Goal: Book appointment/travel/reservation

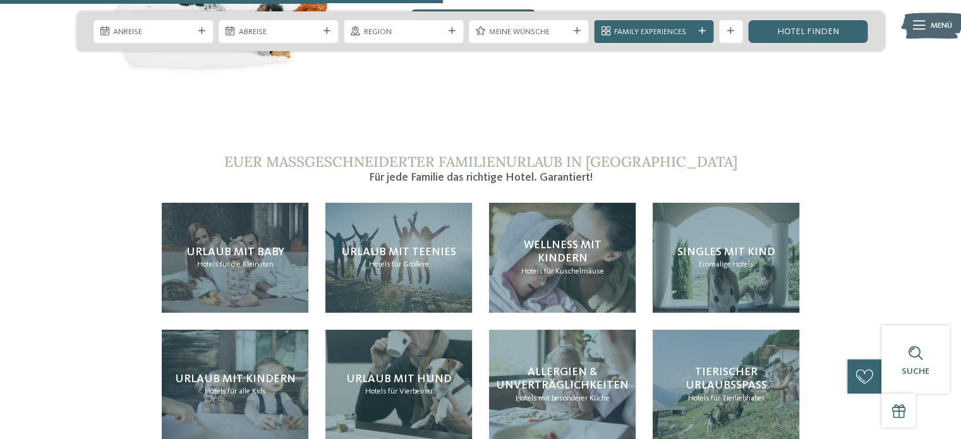
scroll to position [2402, 0]
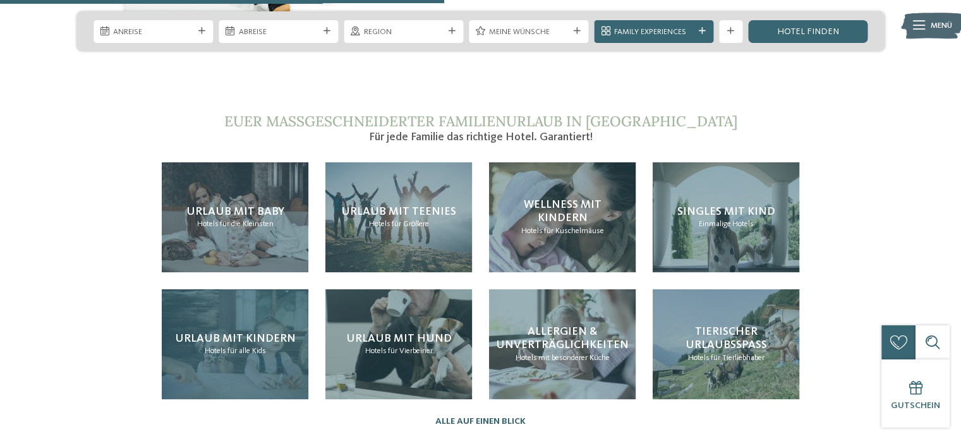
click at [236, 333] on span "Urlaub mit Kindern" at bounding box center [235, 338] width 121 height 11
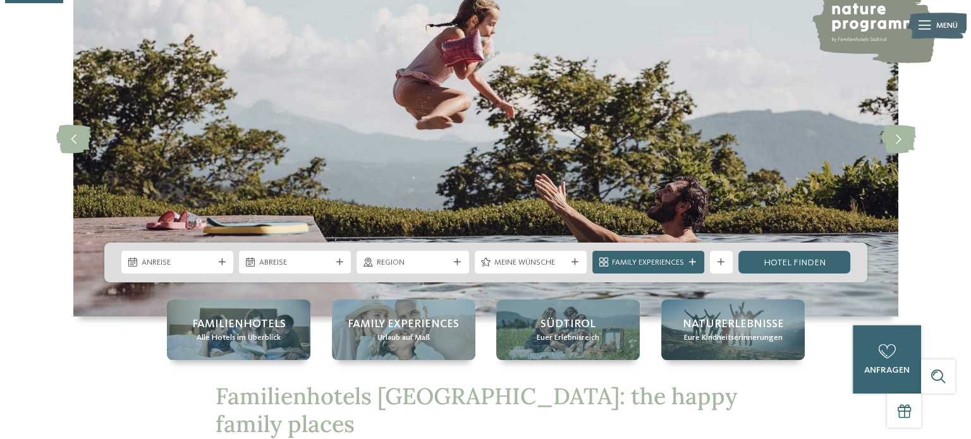
scroll to position [0, 0]
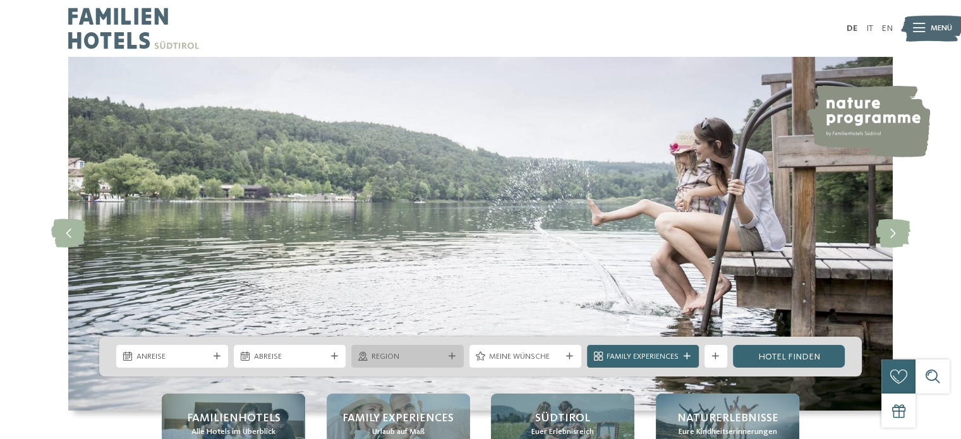
click at [411, 360] on span "Region" at bounding box center [408, 356] width 72 height 11
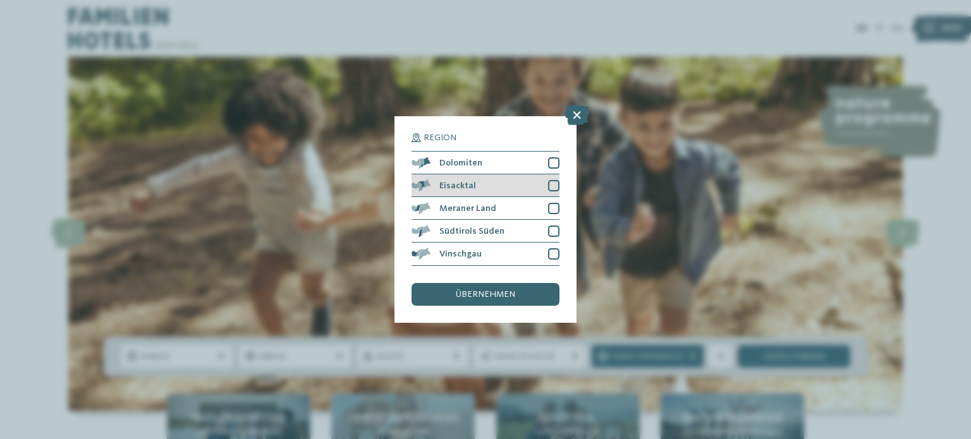
click at [549, 183] on div at bounding box center [553, 185] width 11 height 11
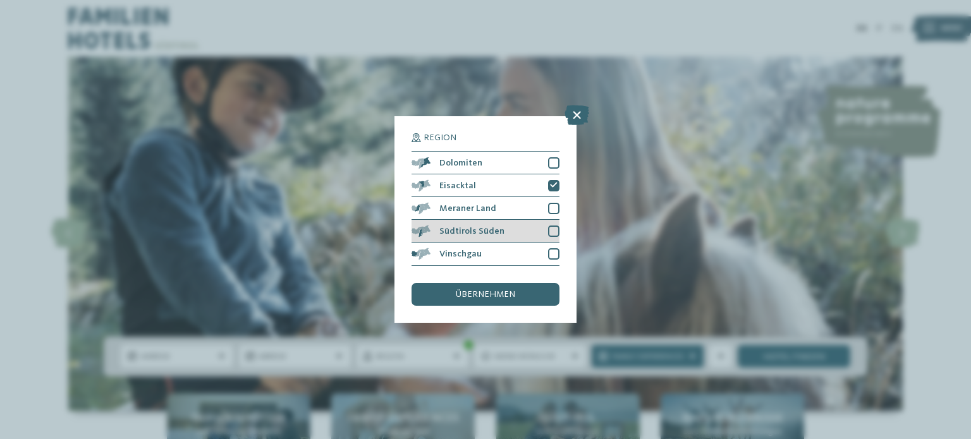
click at [549, 232] on div at bounding box center [553, 231] width 11 height 11
click at [499, 295] on span "übernehmen" at bounding box center [485, 294] width 59 height 9
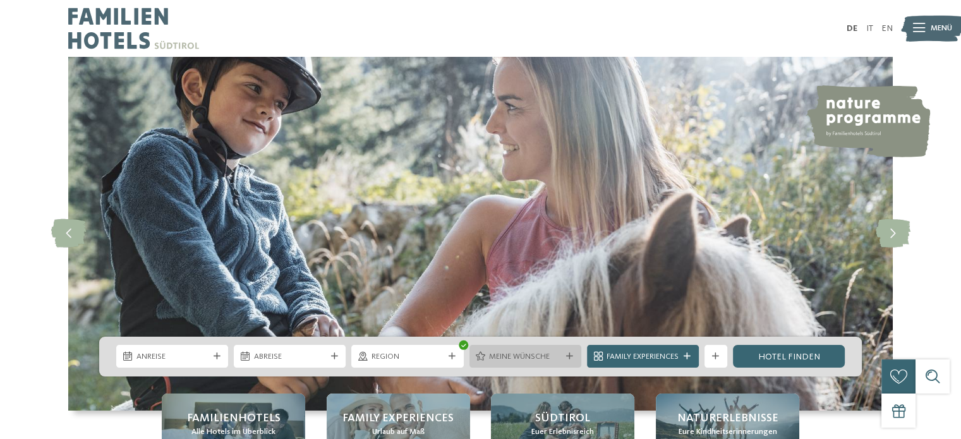
click at [508, 353] on span "Meine Wünsche" at bounding box center [525, 356] width 72 height 11
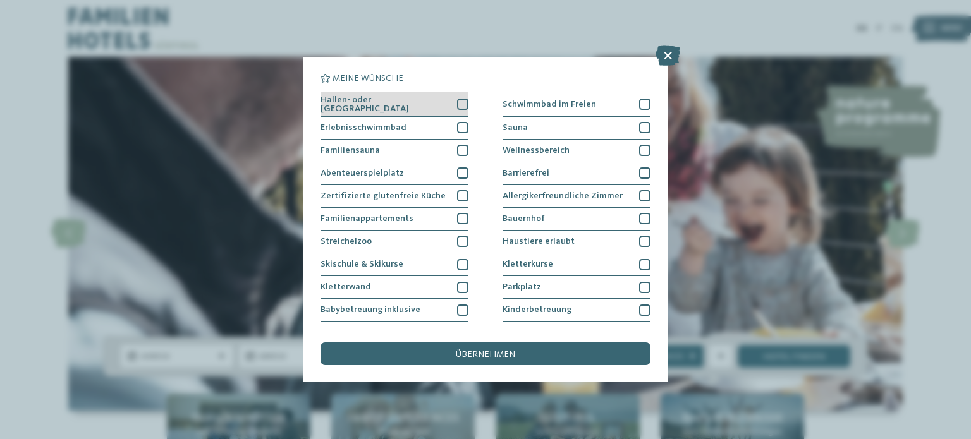
click at [461, 99] on div at bounding box center [462, 104] width 11 height 11
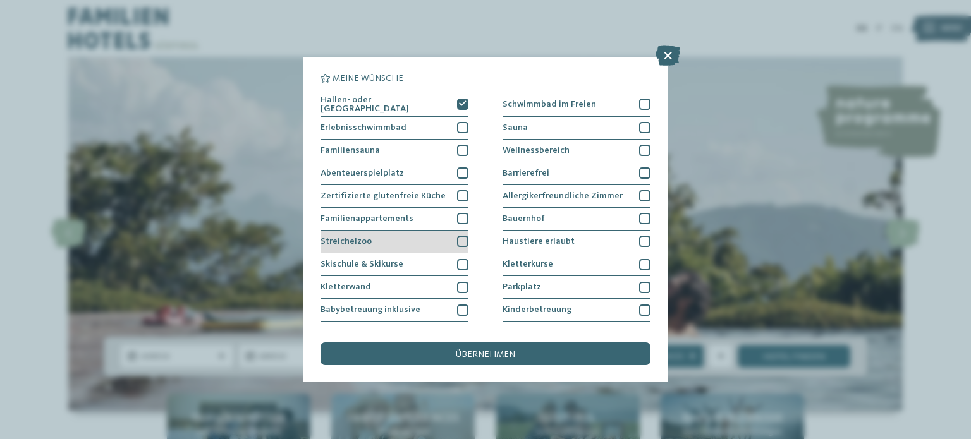
click at [460, 243] on div at bounding box center [462, 241] width 11 height 11
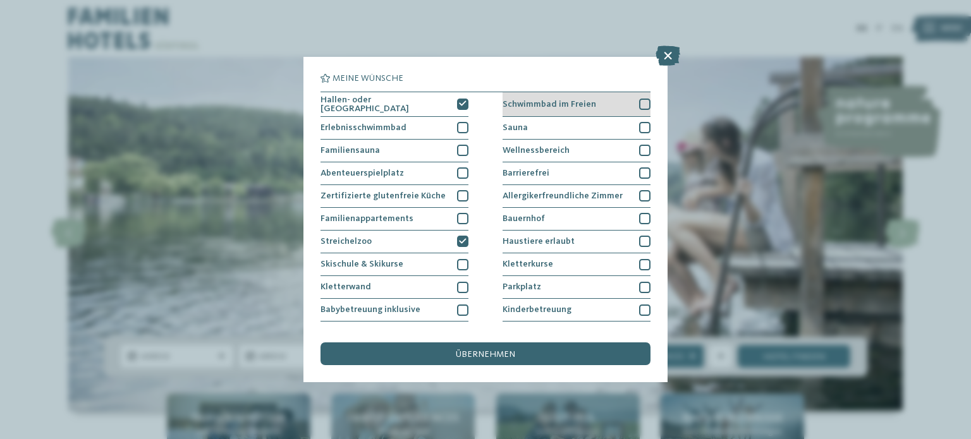
click at [639, 103] on div at bounding box center [644, 104] width 11 height 11
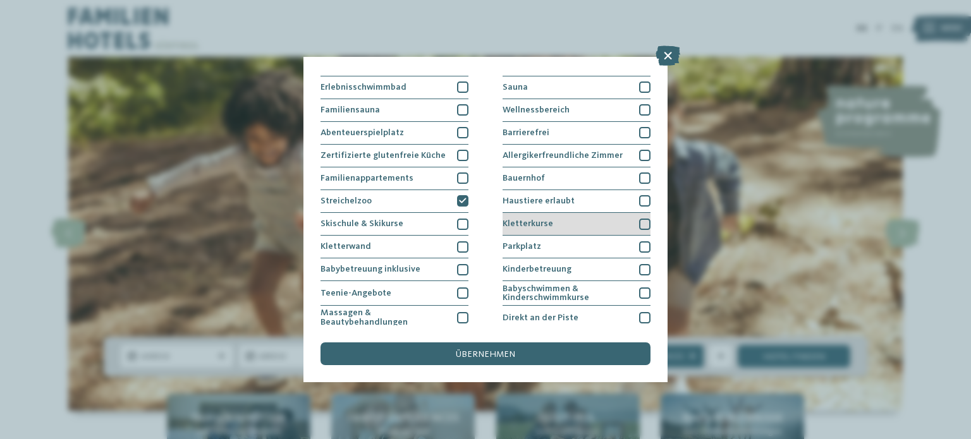
scroll to position [63, 0]
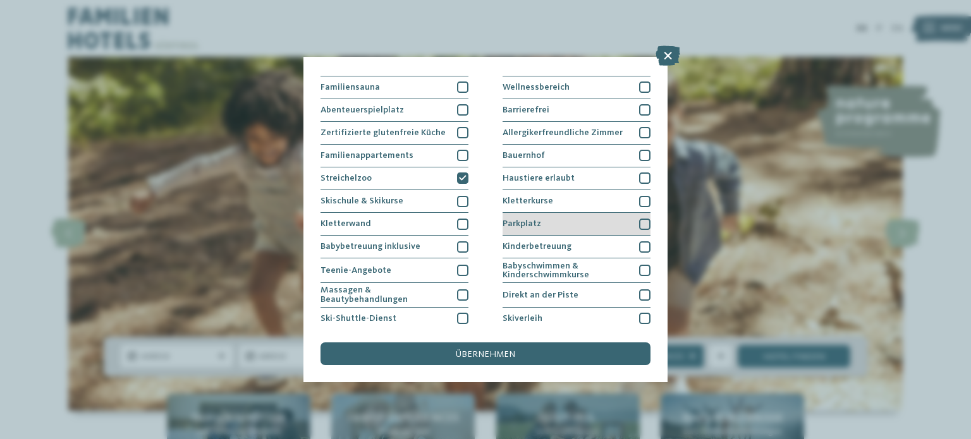
click at [639, 225] on div at bounding box center [644, 224] width 11 height 11
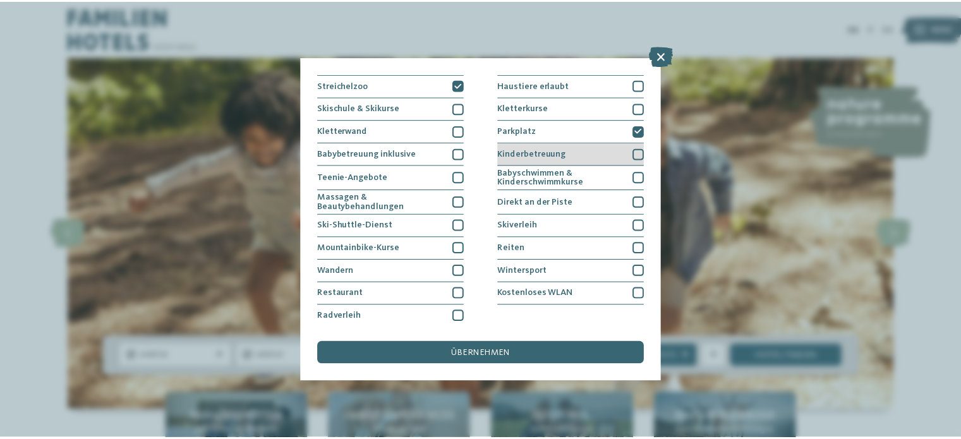
scroll to position [157, 0]
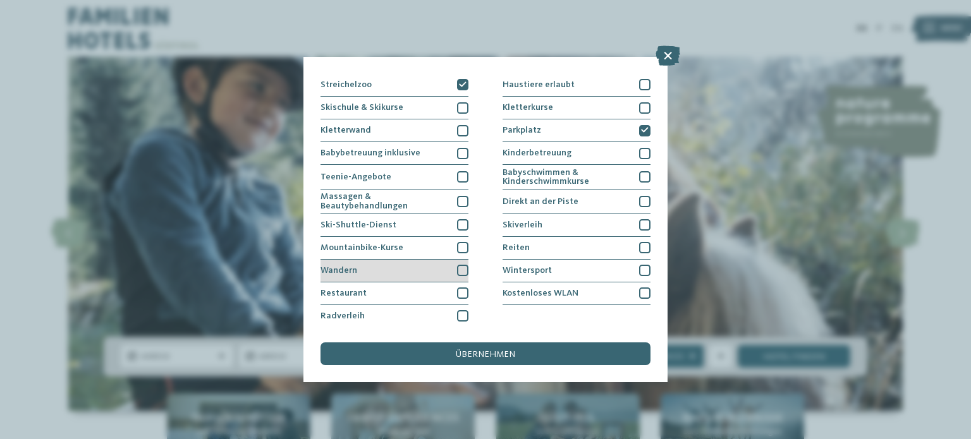
click at [463, 269] on div at bounding box center [462, 270] width 11 height 11
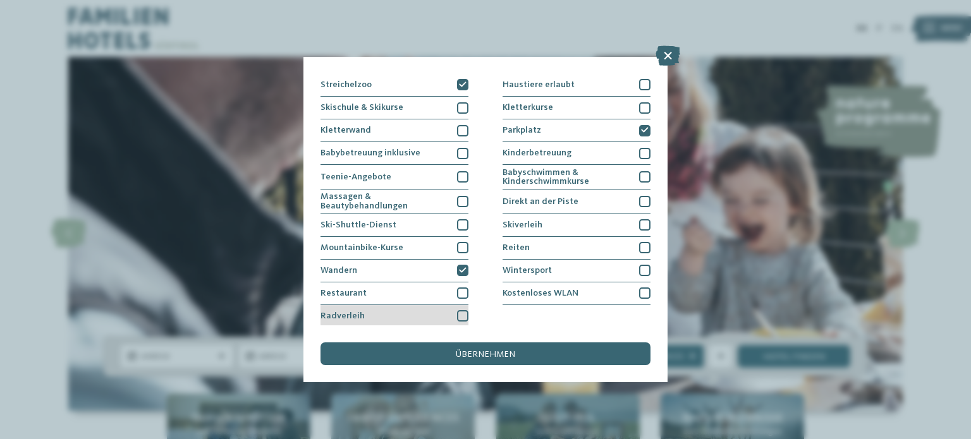
click at [458, 310] on div at bounding box center [462, 315] width 11 height 11
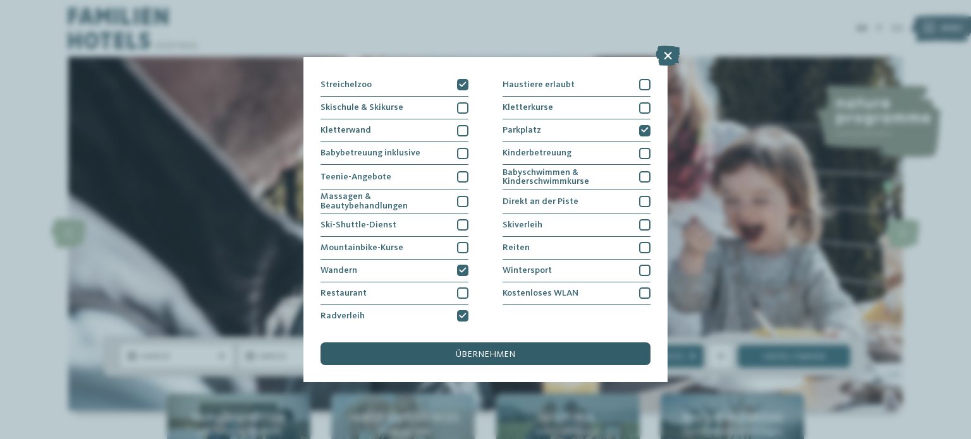
click at [489, 355] on span "übernehmen" at bounding box center [485, 354] width 59 height 9
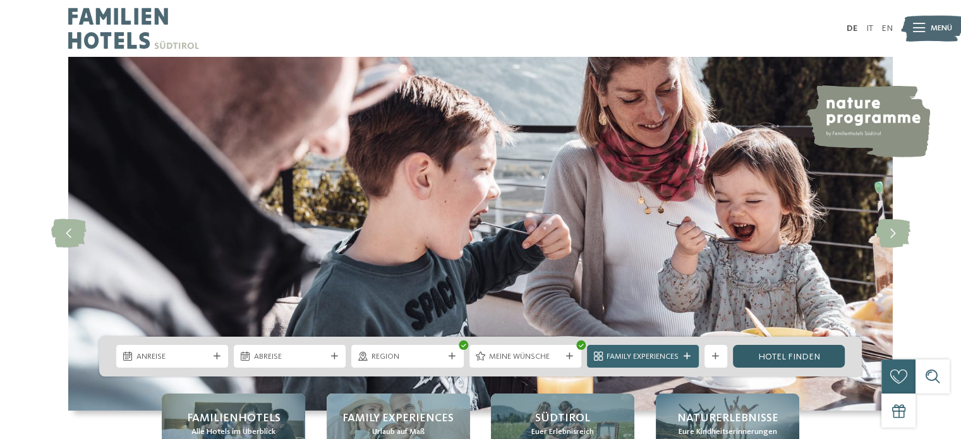
click at [781, 356] on link "Hotel finden" at bounding box center [789, 356] width 112 height 23
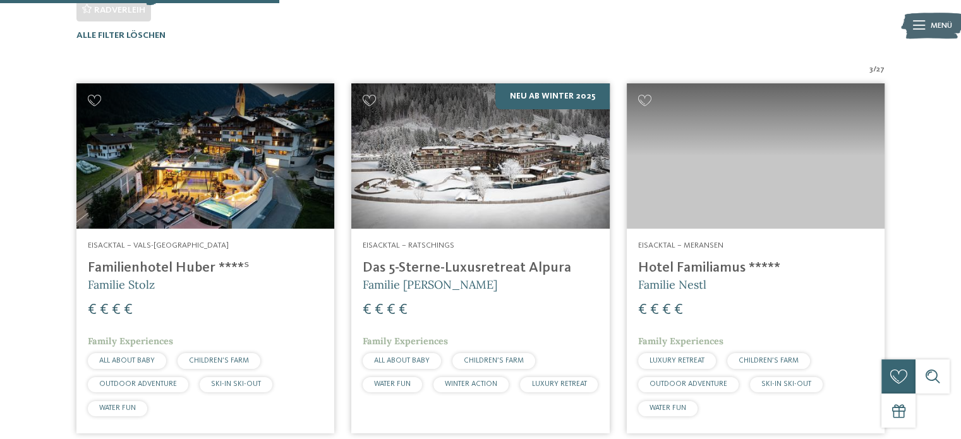
scroll to position [394, 0]
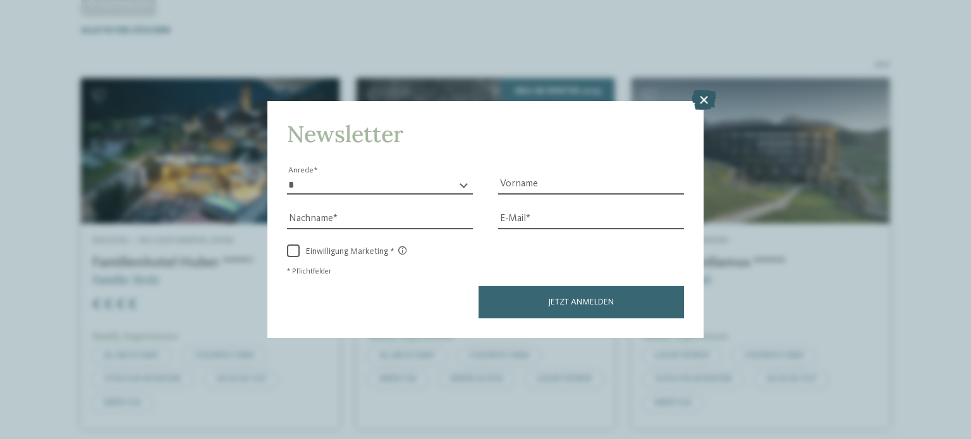
click at [700, 96] on icon at bounding box center [703, 100] width 25 height 20
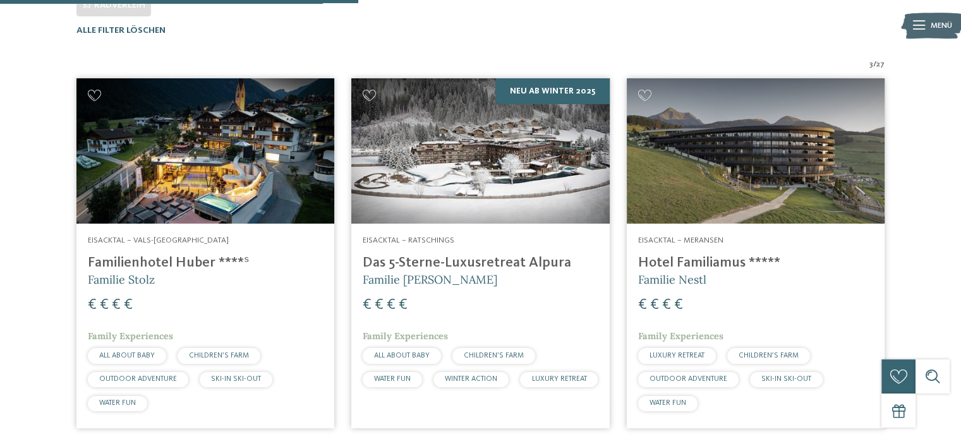
click at [127, 265] on h4 "Familienhotel Huber ****ˢ" at bounding box center [205, 263] width 235 height 17
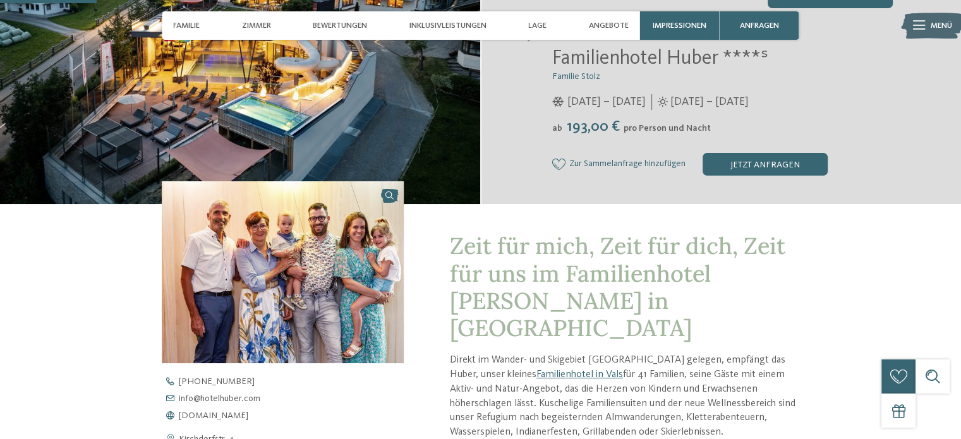
scroll to position [442, 0]
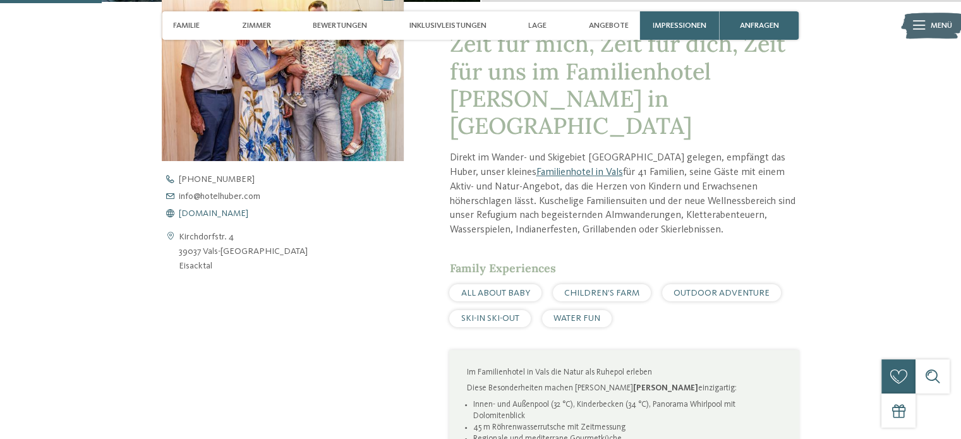
click at [212, 213] on span "[DOMAIN_NAME]" at bounding box center [214, 213] width 70 height 9
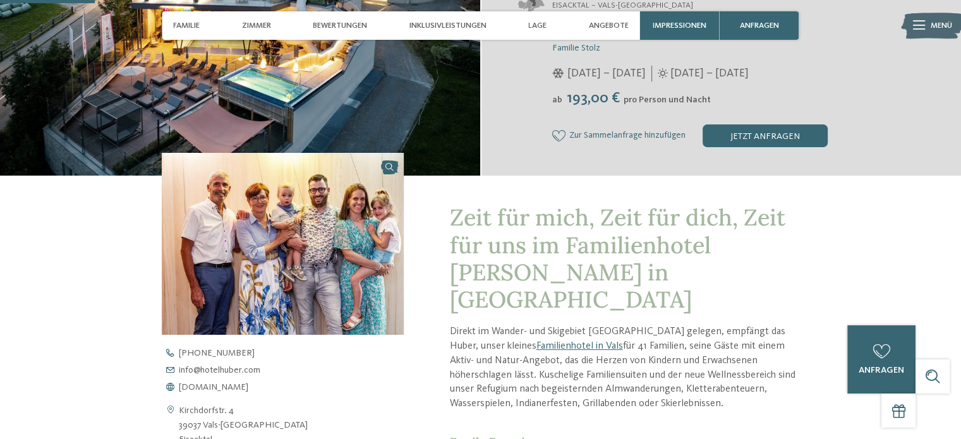
scroll to position [0, 0]
